Goal: Find specific page/section: Find specific page/section

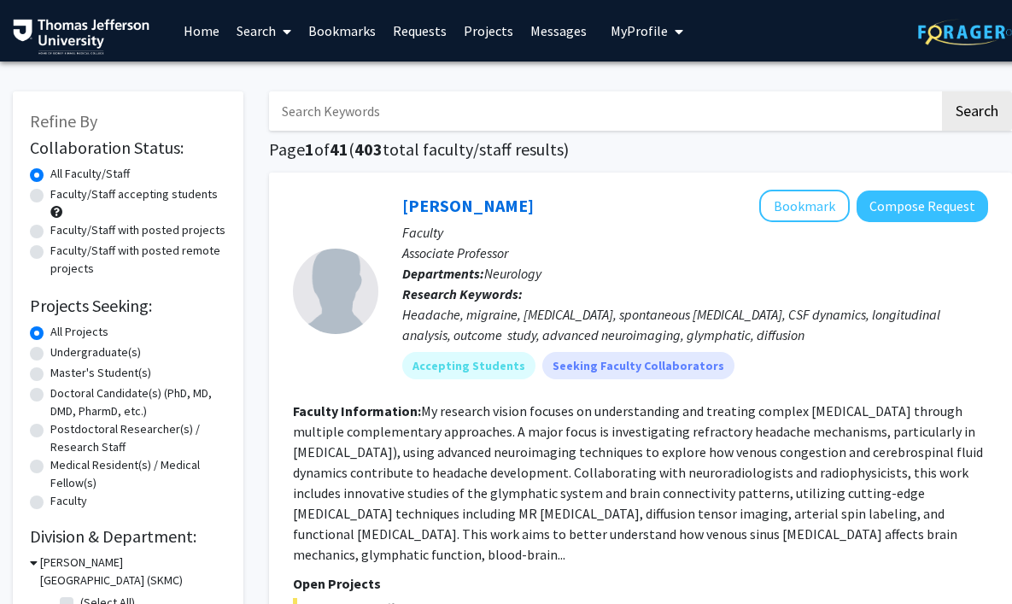
click at [477, 109] on input "Search Keywords" at bounding box center [604, 110] width 670 height 39
click at [594, 94] on input "Search Keywords" at bounding box center [604, 110] width 670 height 39
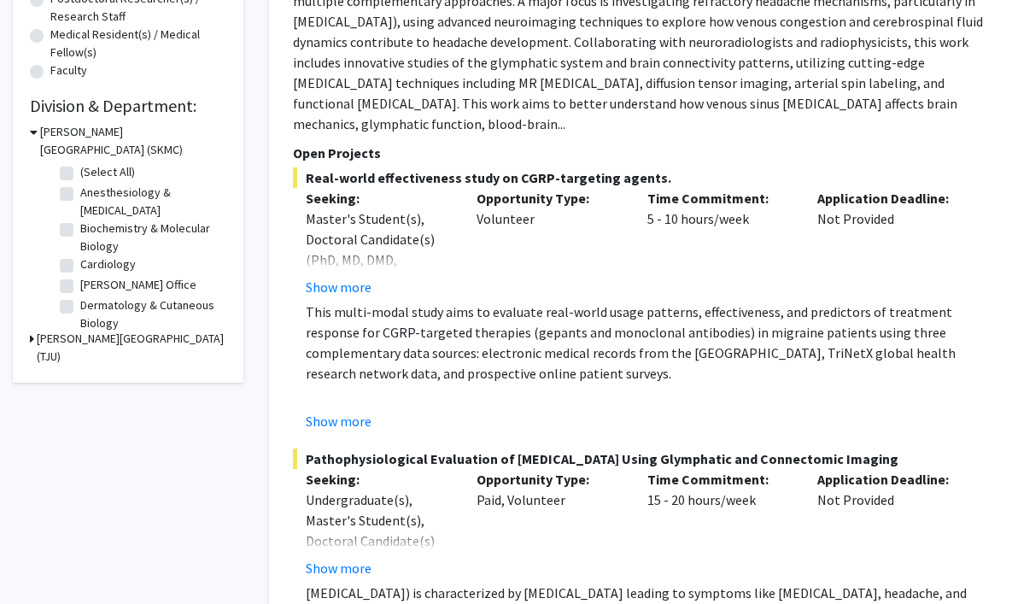
scroll to position [424, 0]
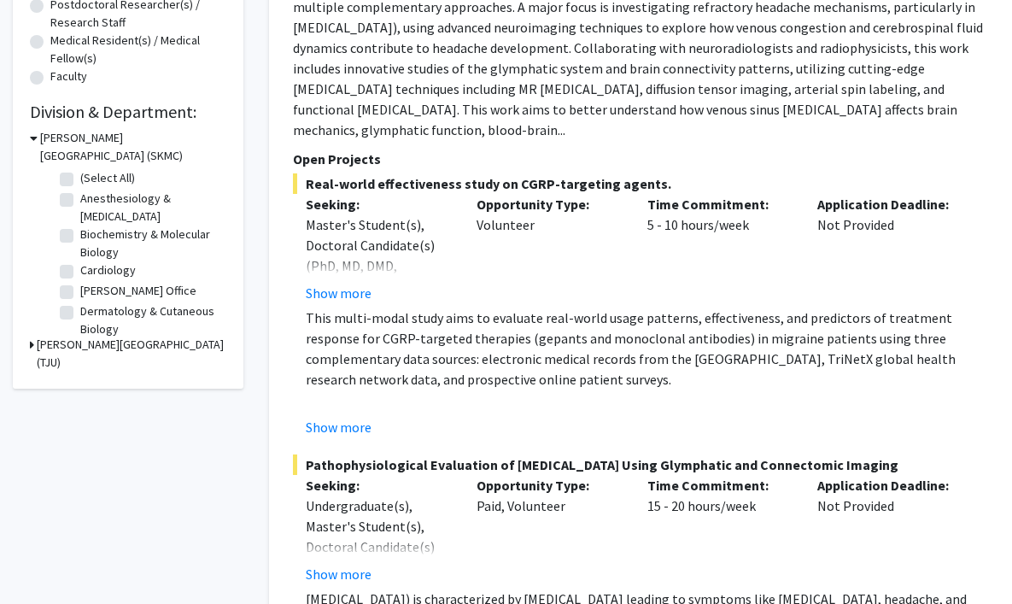
click at [35, 346] on div "[PERSON_NAME][GEOGRAPHIC_DATA] (TJU)" at bounding box center [128, 354] width 196 height 36
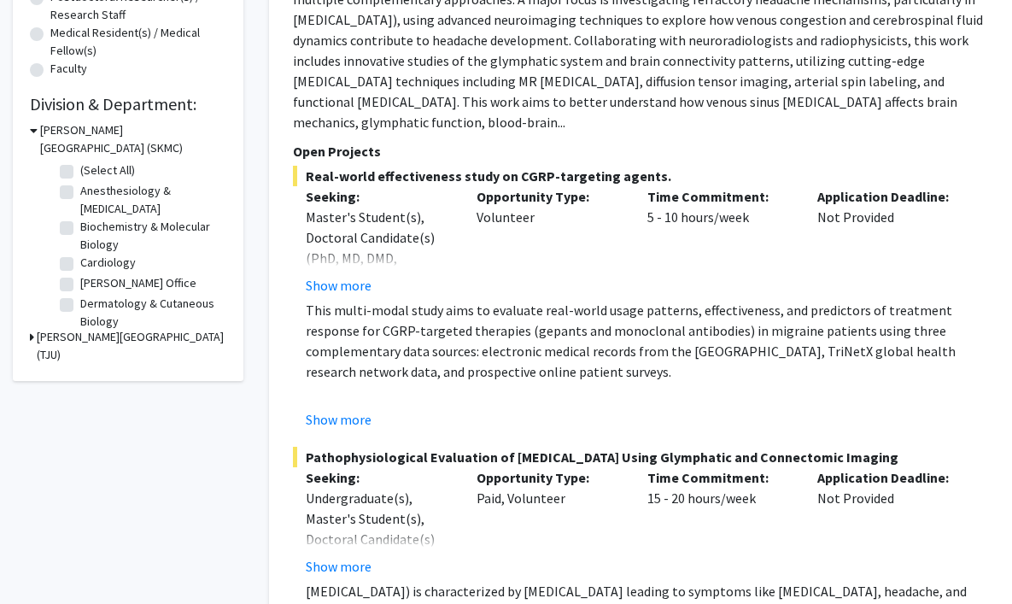
scroll to position [434, 0]
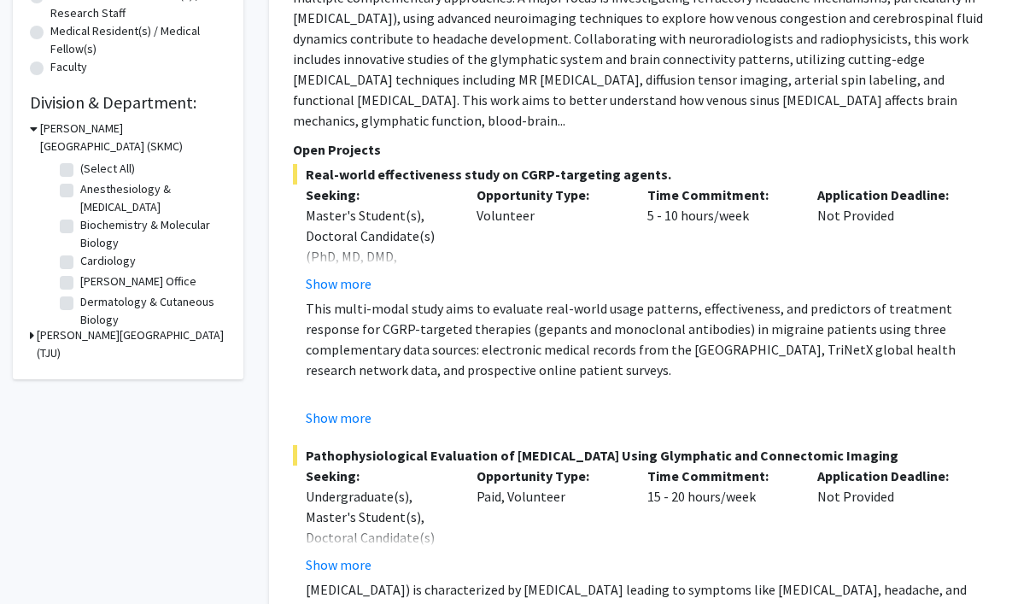
click at [31, 334] on icon at bounding box center [32, 335] width 4 height 18
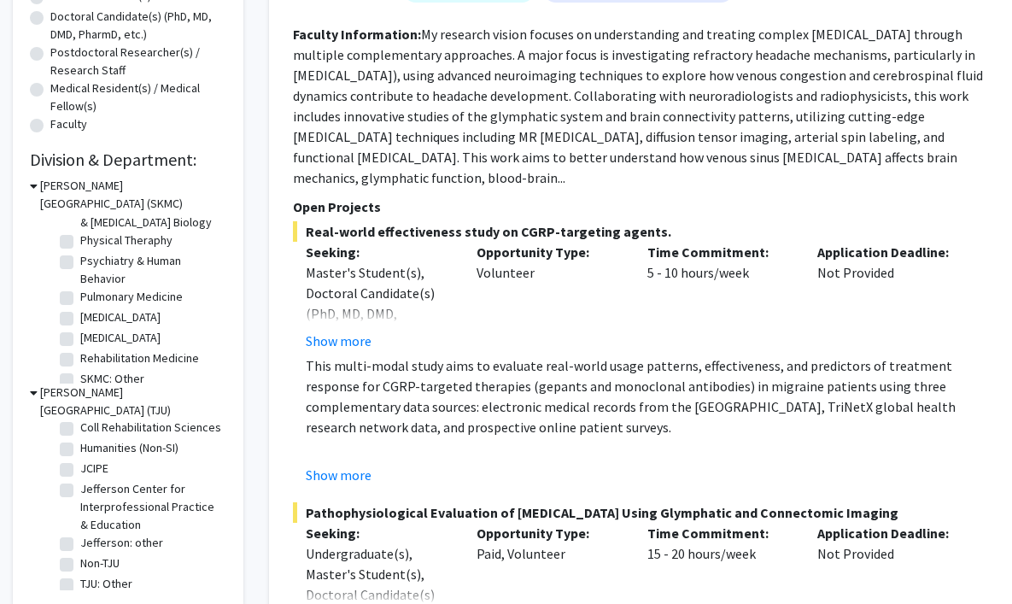
scroll to position [699, 0]
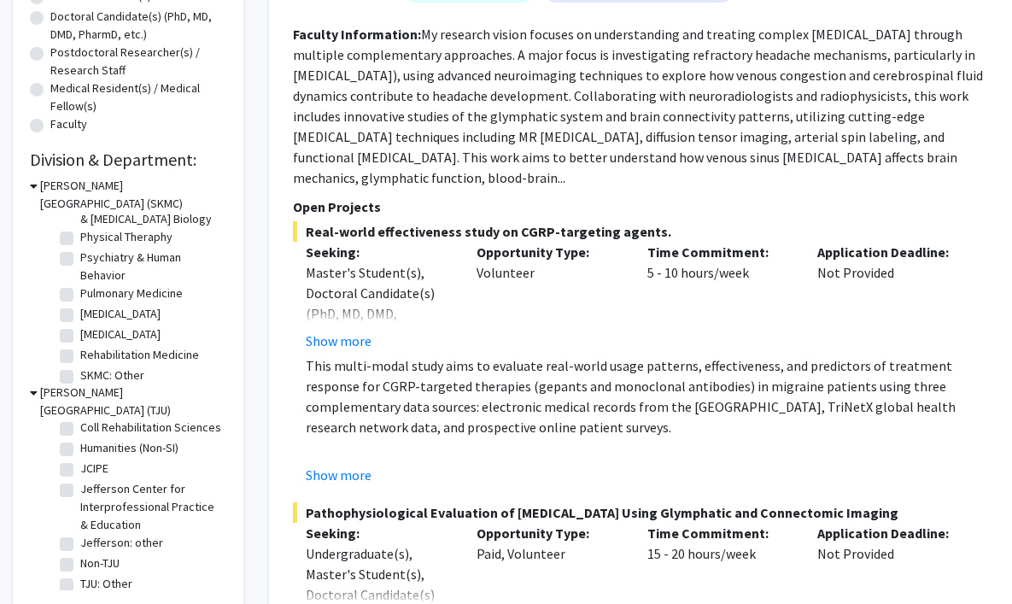
click at [80, 256] on label "Psychiatry & Human Behavior" at bounding box center [151, 267] width 142 height 36
click at [80, 256] on input "Psychiatry & Human Behavior" at bounding box center [85, 254] width 11 height 11
checkbox input "true"
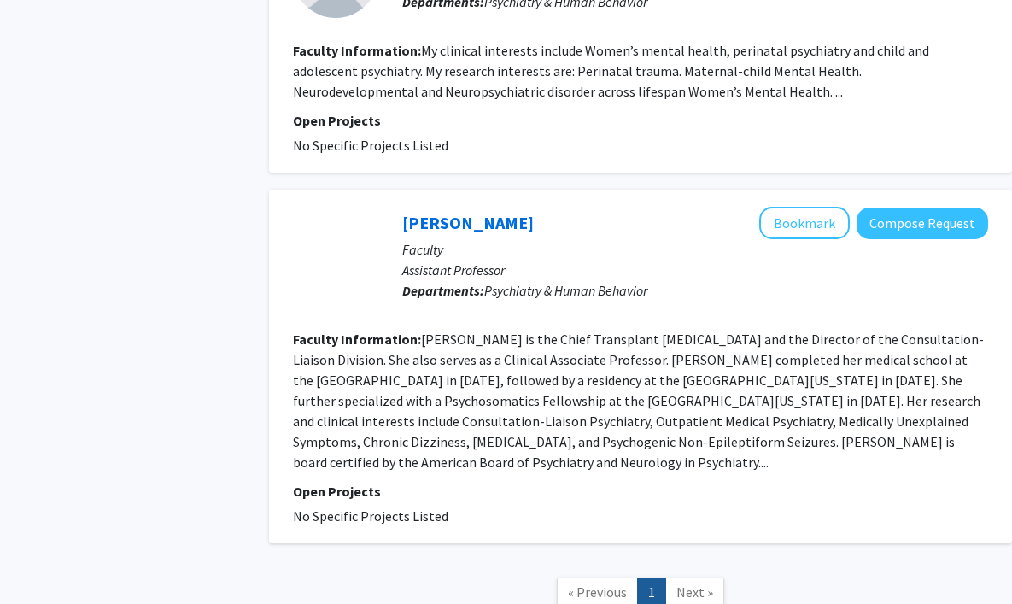
scroll to position [3262, 0]
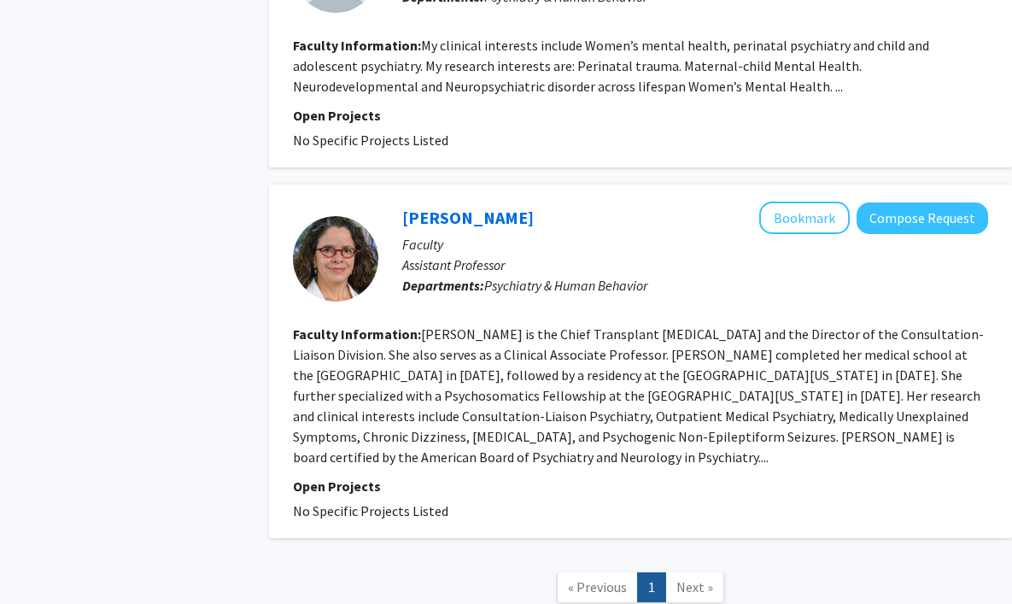
click at [687, 578] on span "Next »" at bounding box center [694, 586] width 37 height 17
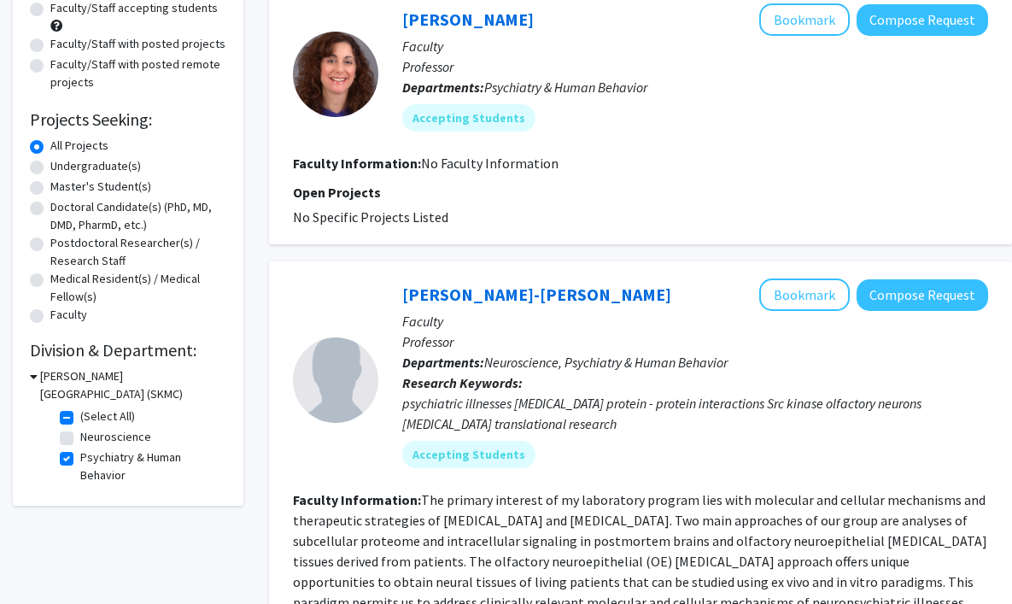
scroll to position [166, 0]
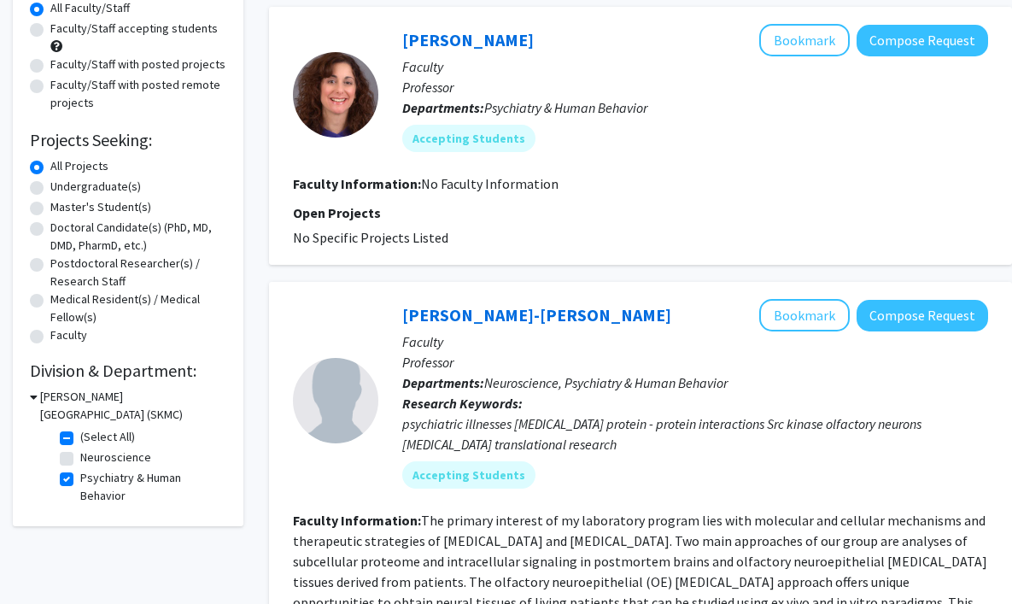
click at [32, 394] on icon at bounding box center [34, 397] width 8 height 18
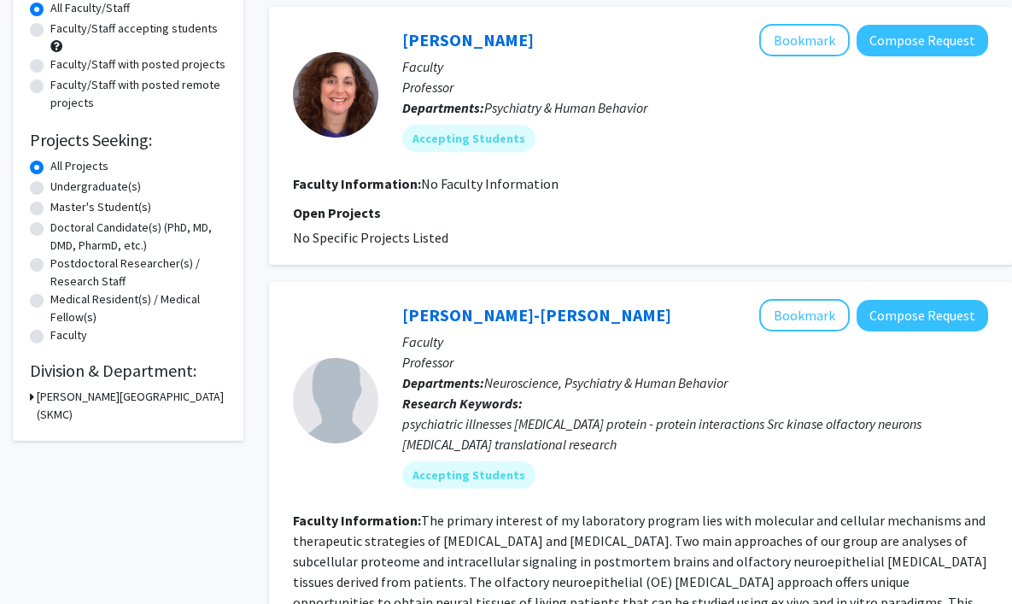
click at [36, 394] on div "[PERSON_NAME][GEOGRAPHIC_DATA] (SKMC)" at bounding box center [128, 406] width 196 height 36
click at [40, 401] on h3 "[PERSON_NAME][GEOGRAPHIC_DATA] (SKMC)" at bounding box center [132, 406] width 190 height 36
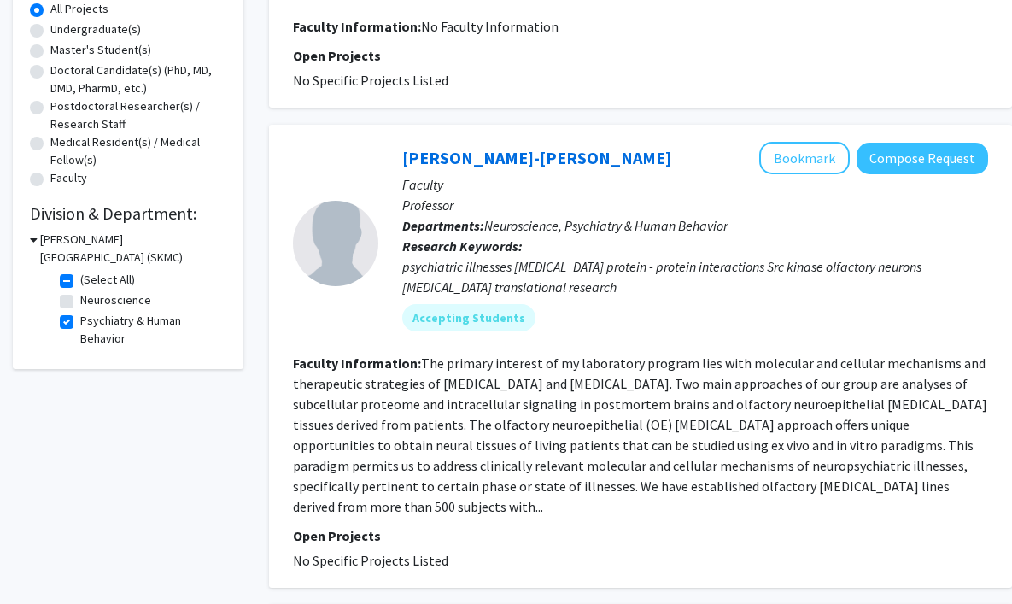
scroll to position [325, 0]
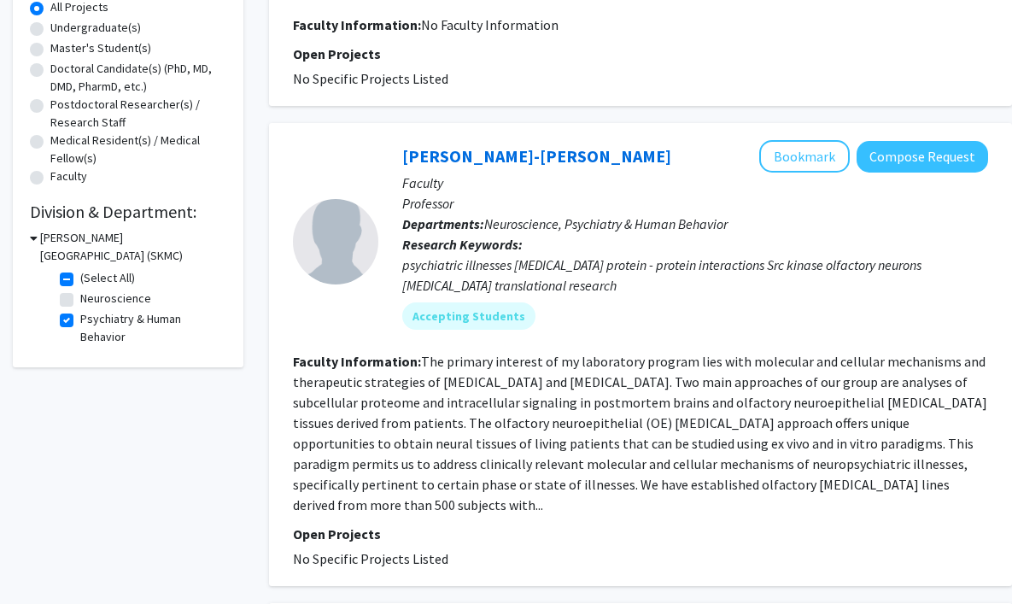
click at [80, 280] on label "(Select All)" at bounding box center [107, 278] width 55 height 18
click at [80, 280] on input "(Select All)" at bounding box center [85, 274] width 11 height 11
checkbox input "false"
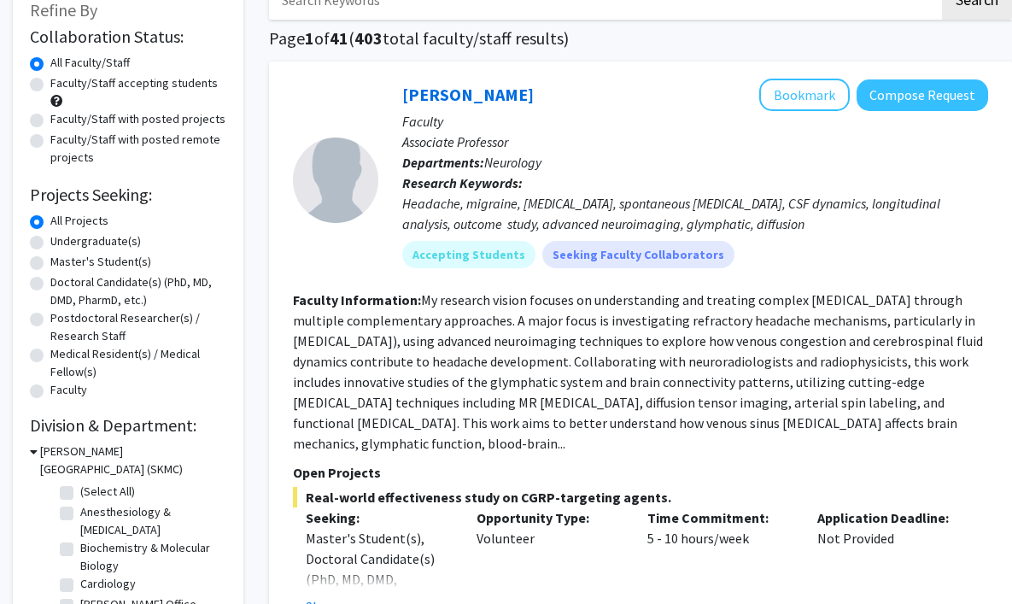
scroll to position [126, 0]
